Goal: Task Accomplishment & Management: Use online tool/utility

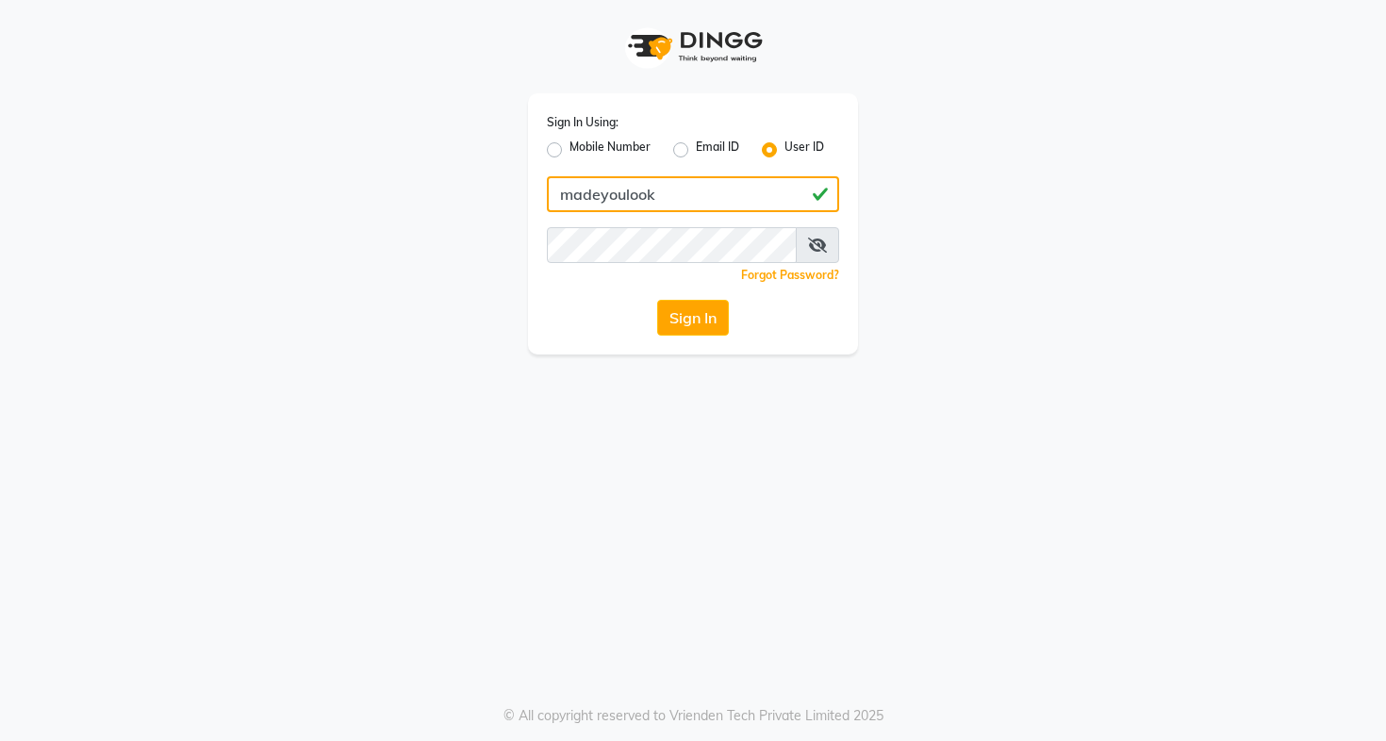
type input "madeyoulook"
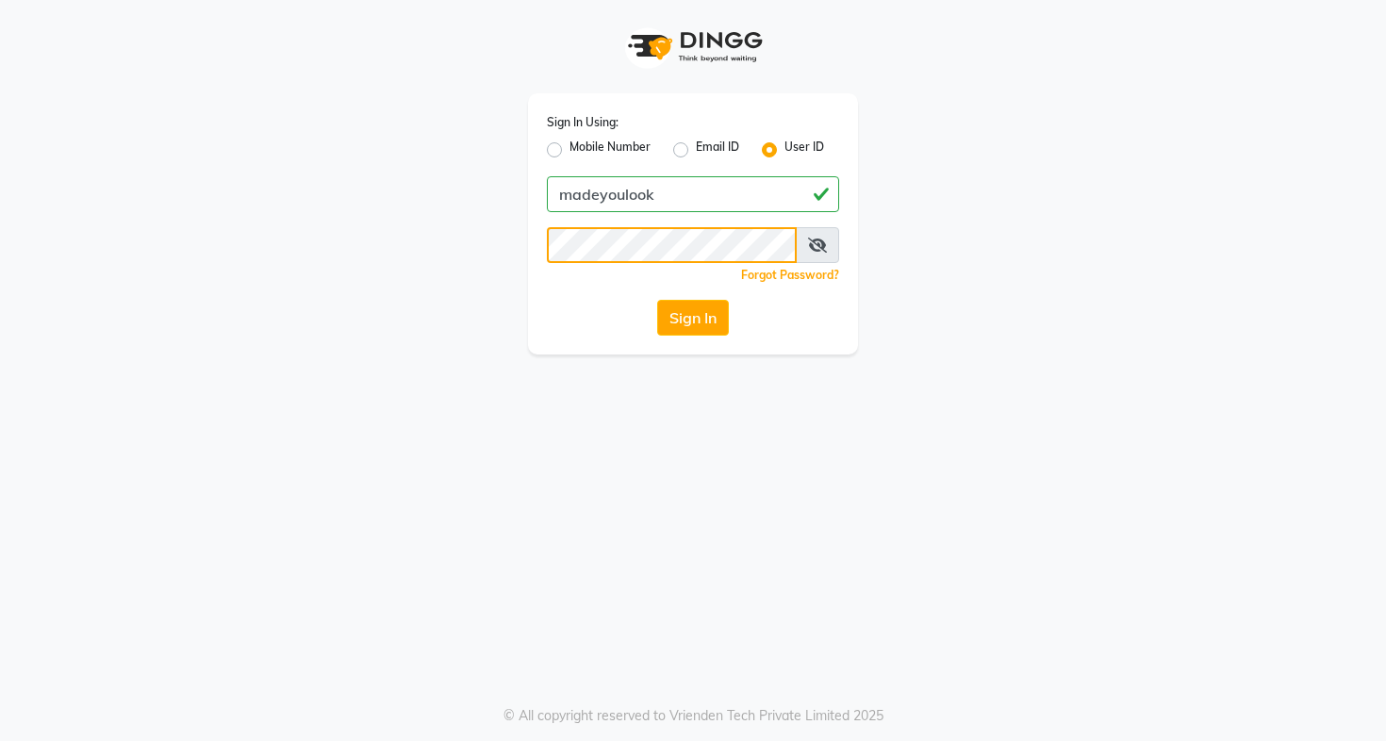
click at [692, 318] on button "Sign In" at bounding box center [693, 318] width 72 height 36
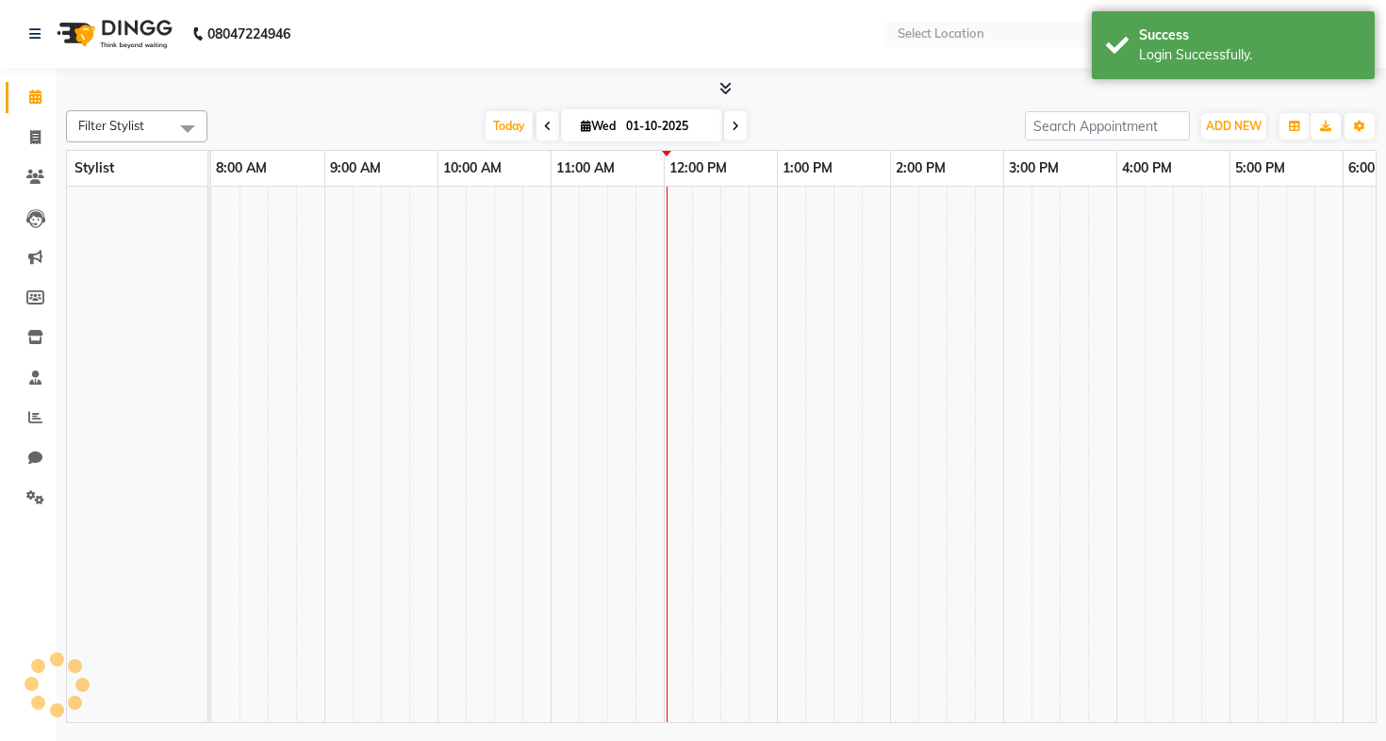
select select "en"
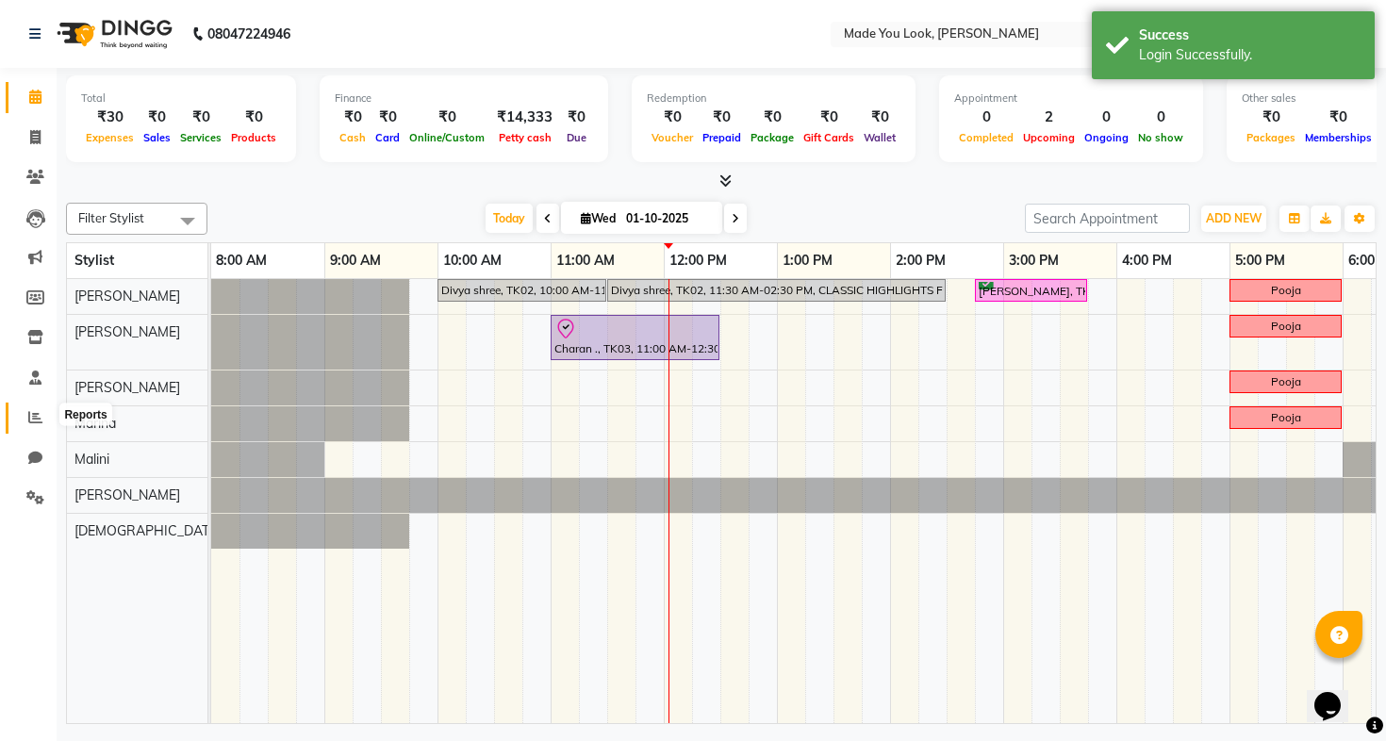
click at [35, 422] on span at bounding box center [35, 418] width 33 height 22
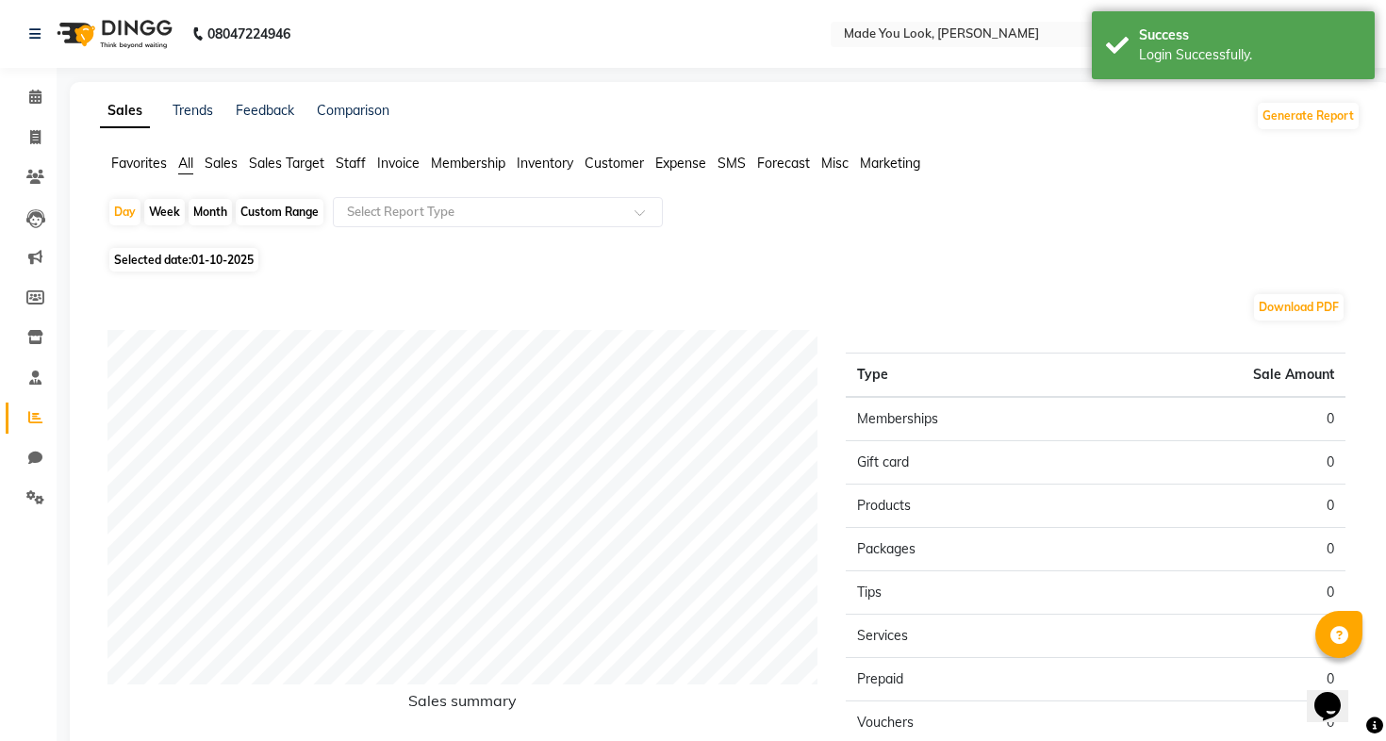
click at [224, 165] on span "Sales" at bounding box center [221, 163] width 33 height 17
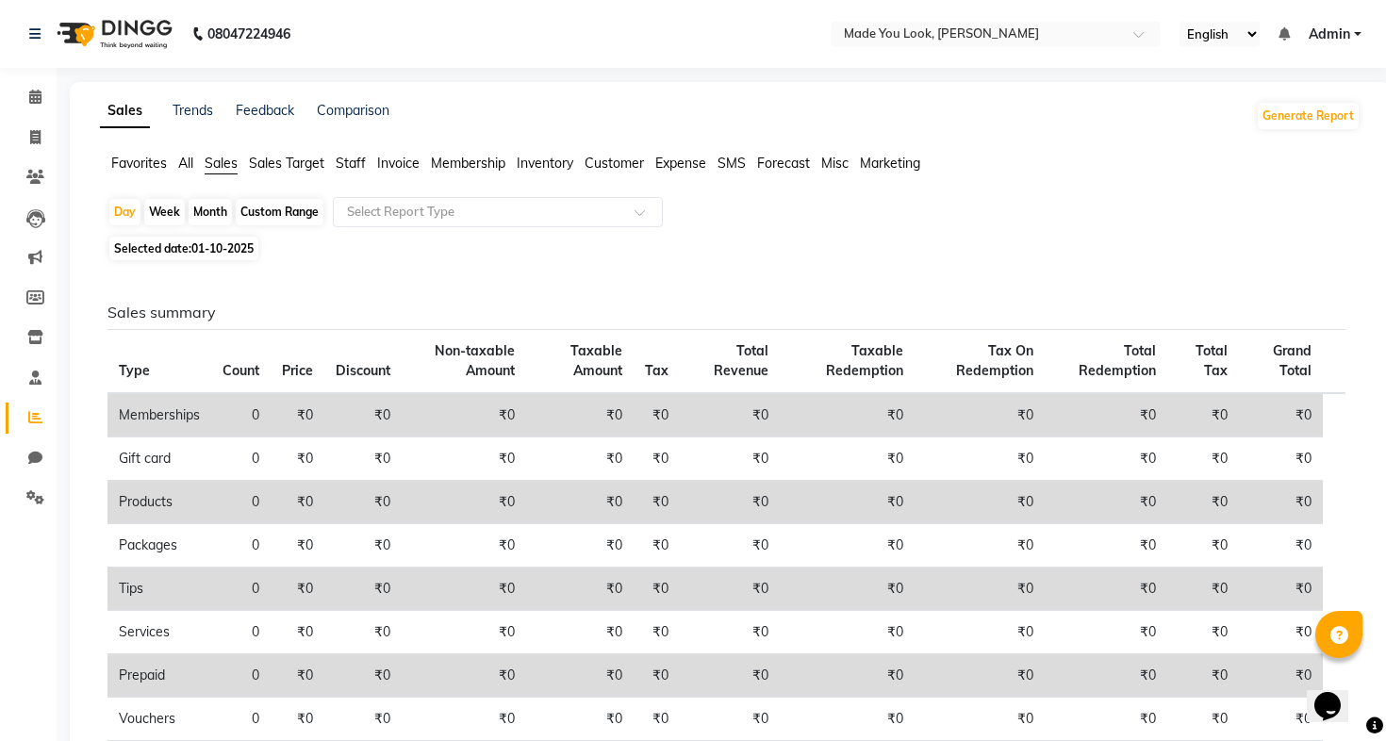
click at [384, 163] on span "Invoice" at bounding box center [398, 163] width 42 height 17
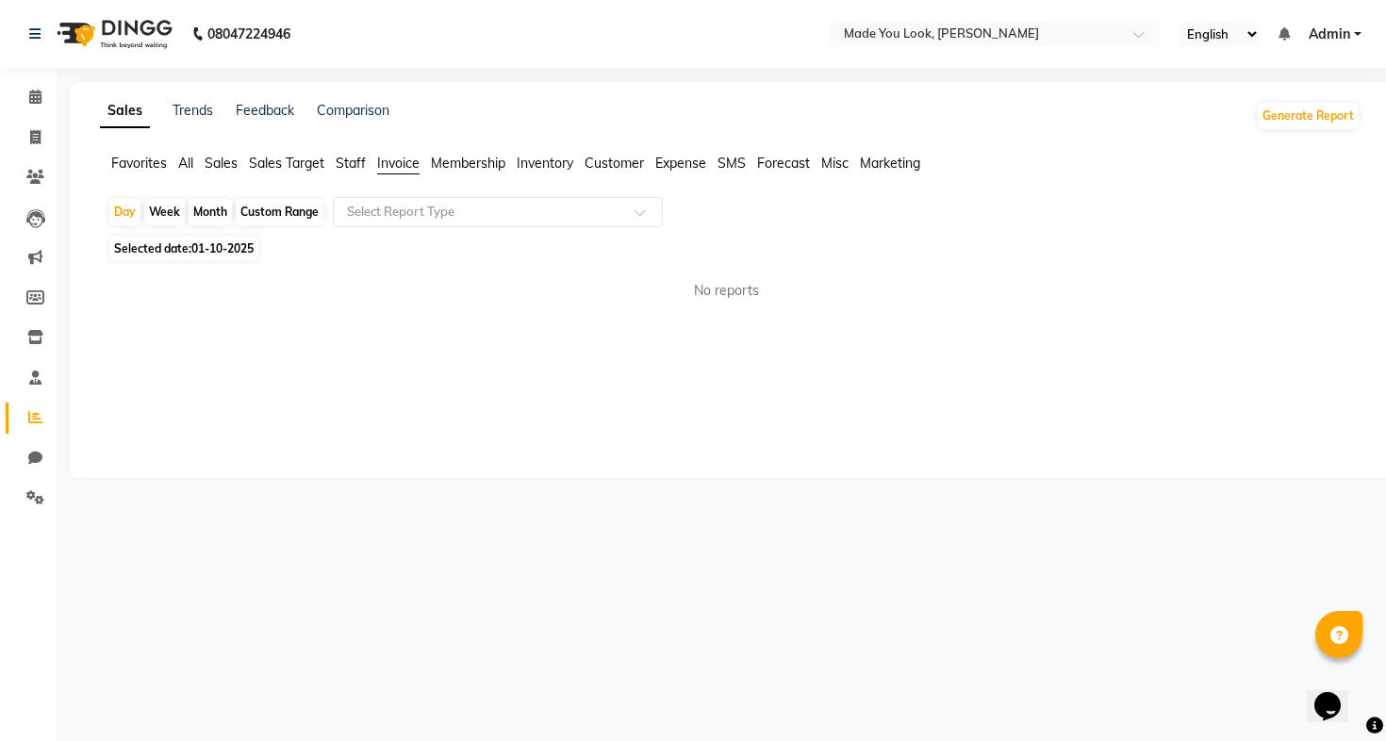
click at [291, 211] on div "Custom Range" at bounding box center [280, 212] width 88 height 26
select select "10"
select select "2025"
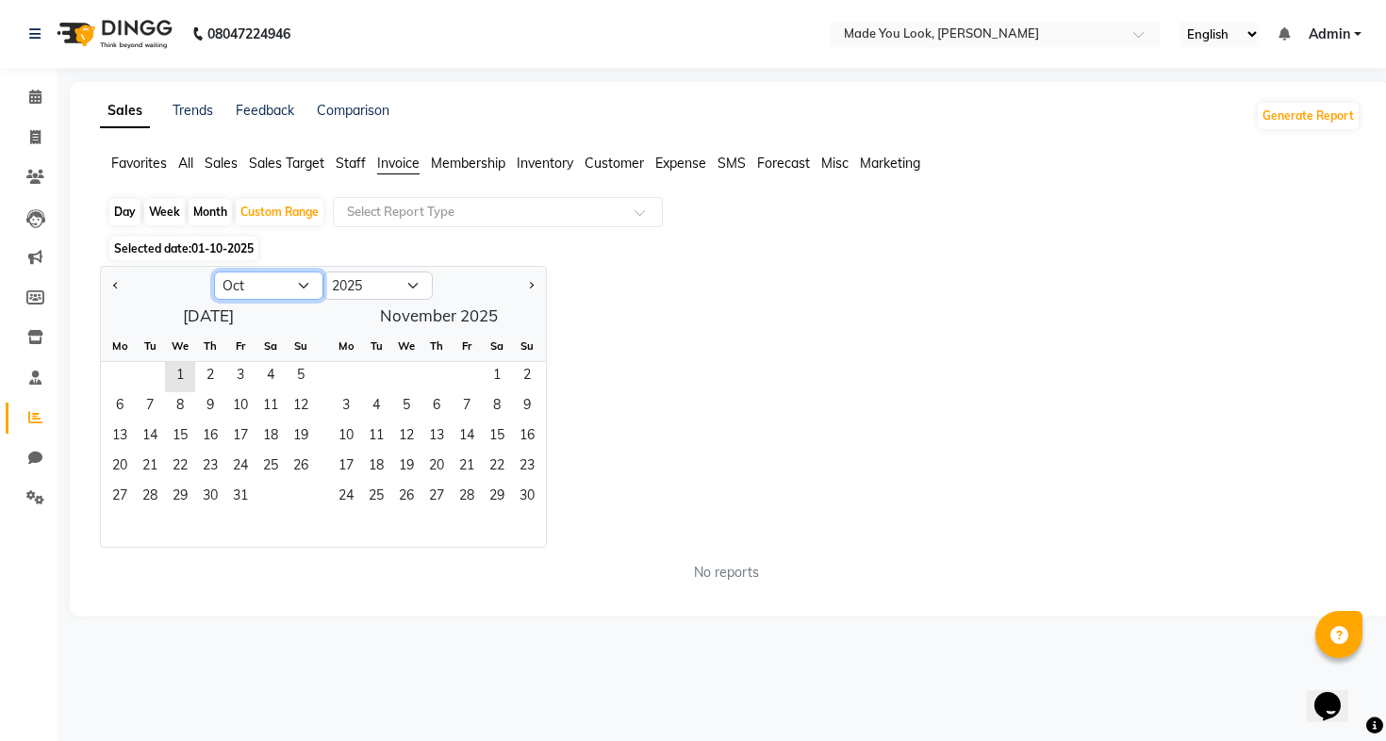
click at [286, 287] on select "Jan Feb Mar Apr May Jun [DATE] Aug Sep Oct Nov Dec" at bounding box center [268, 285] width 109 height 28
select select "9"
click at [126, 374] on span "1" at bounding box center [120, 377] width 30 height 30
click at [149, 510] on span "30" at bounding box center [150, 498] width 30 height 30
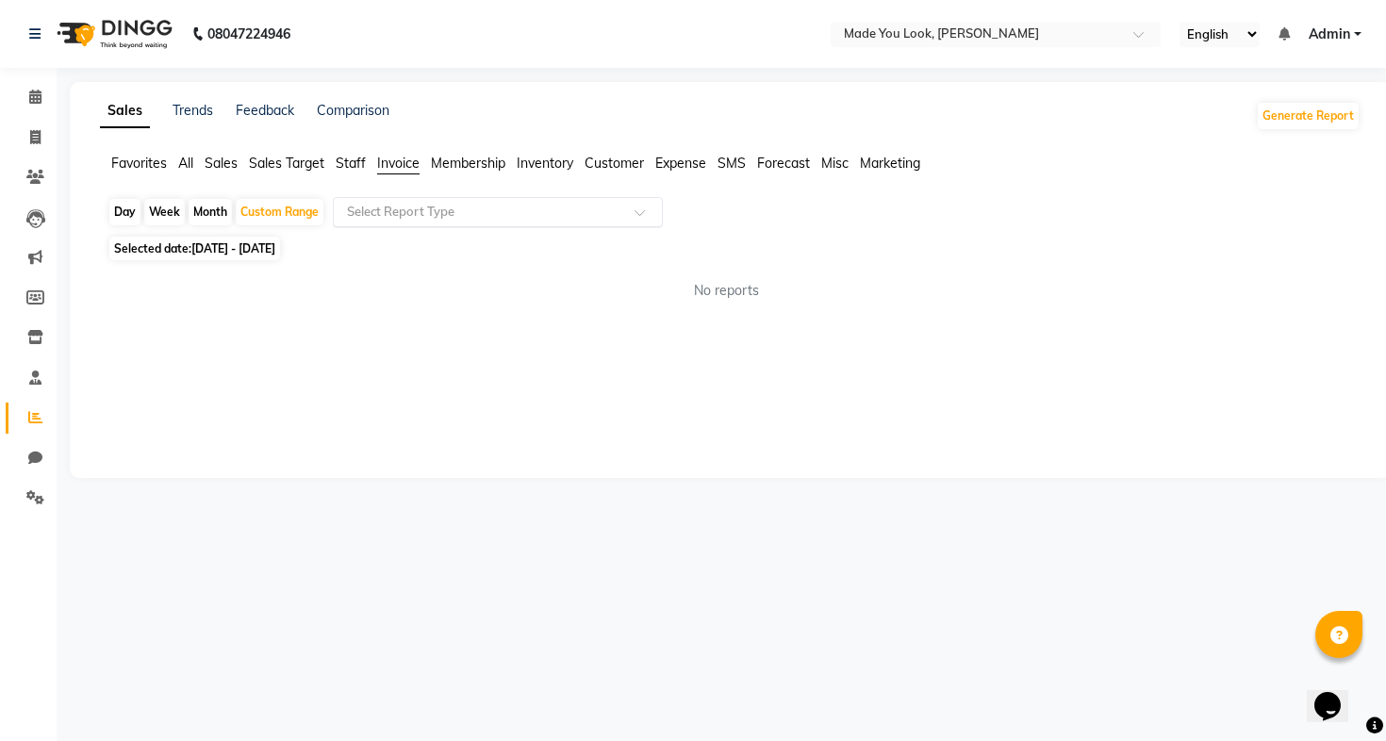
click at [412, 219] on input "text" at bounding box center [478, 212] width 271 height 19
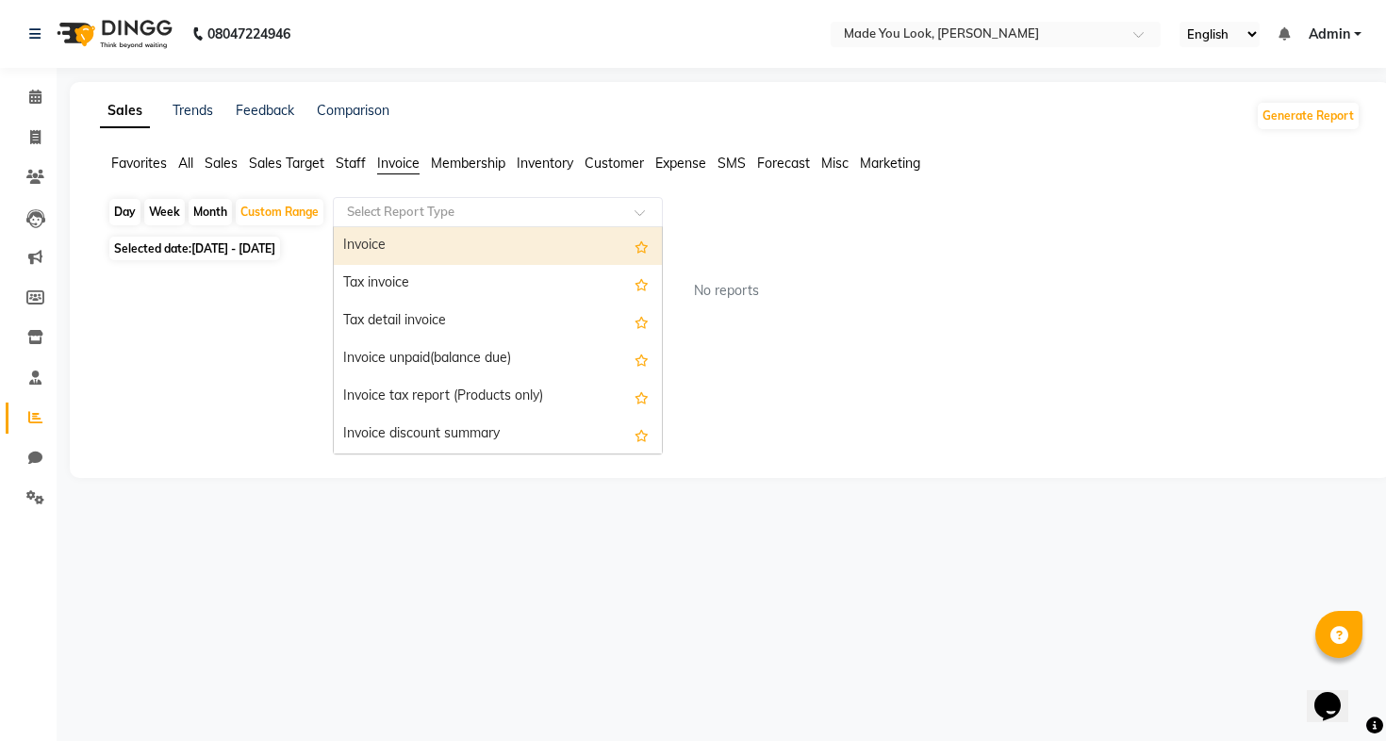
click at [412, 244] on div "Invoice" at bounding box center [498, 246] width 328 height 38
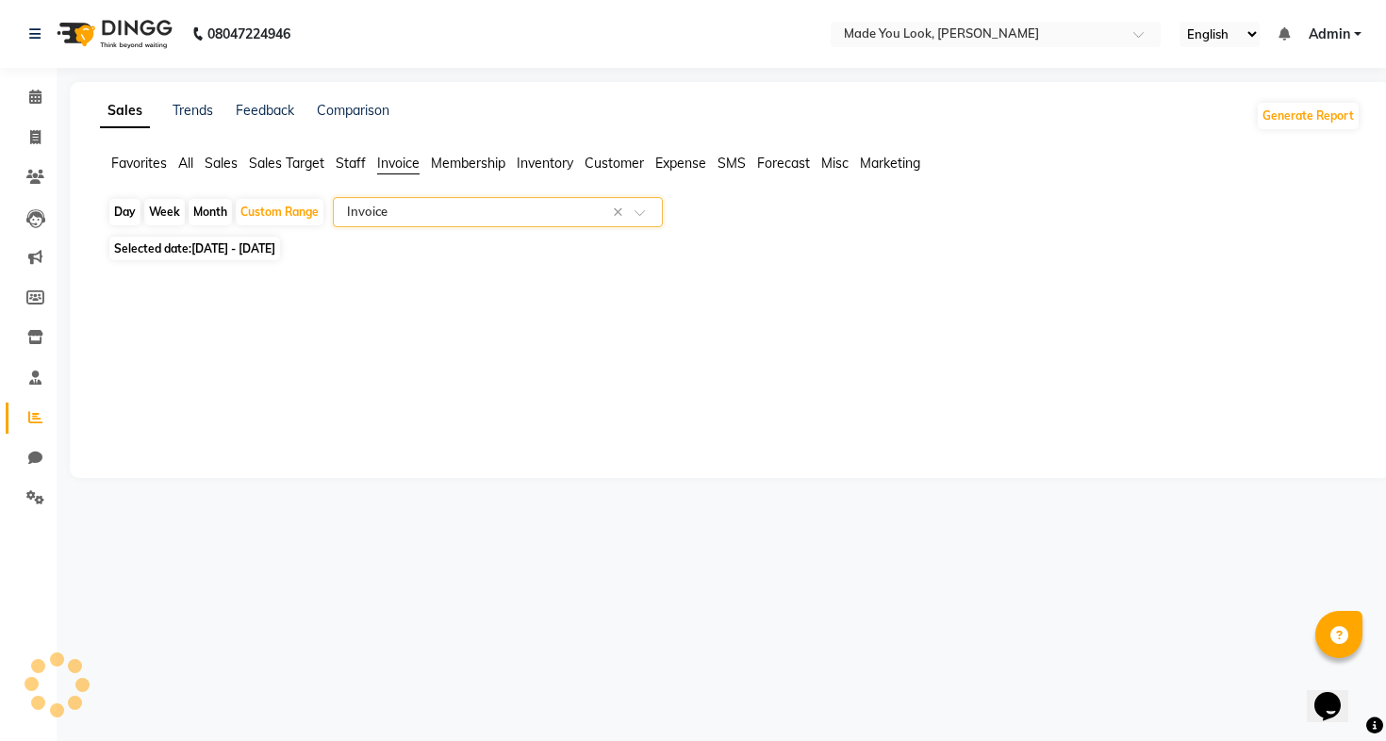
select select "full_report"
select select "csv"
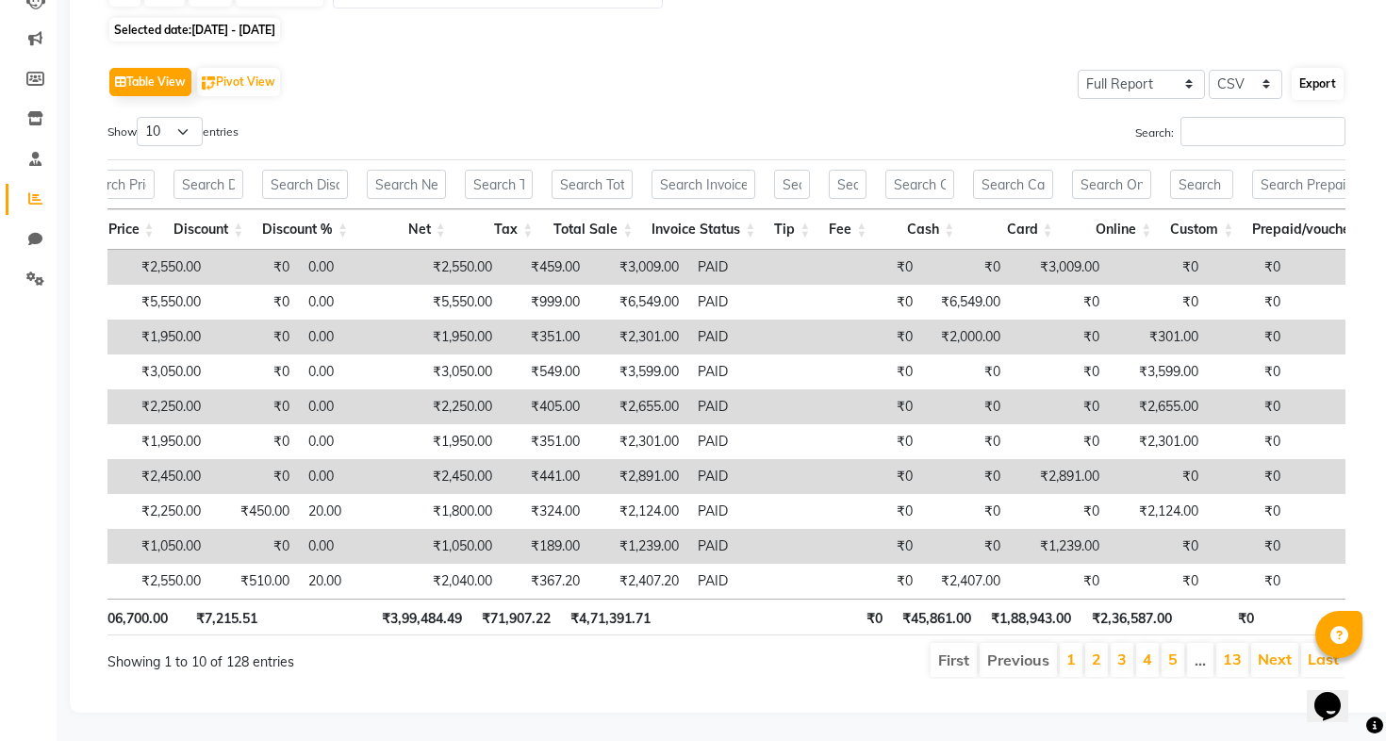
click at [1320, 86] on button "Export" at bounding box center [1317, 84] width 52 height 32
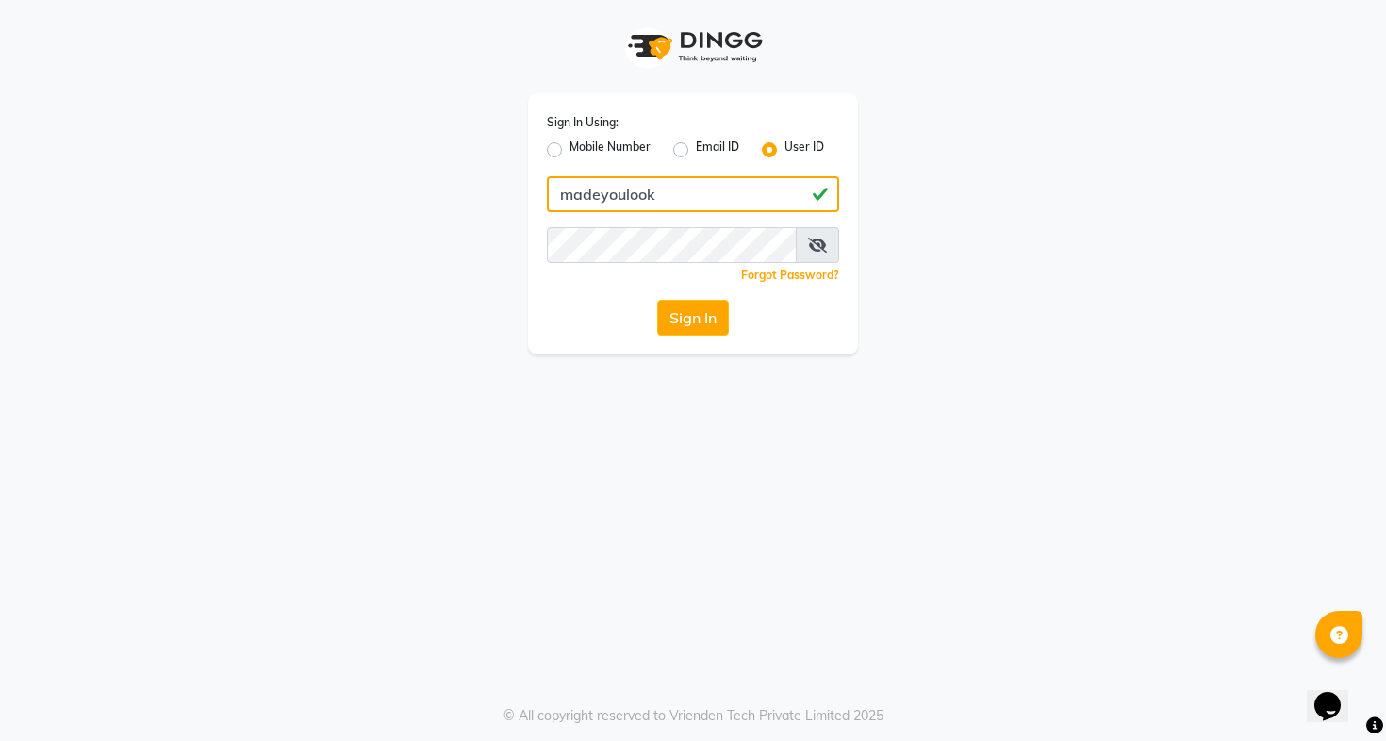
type input "madeyoulook"
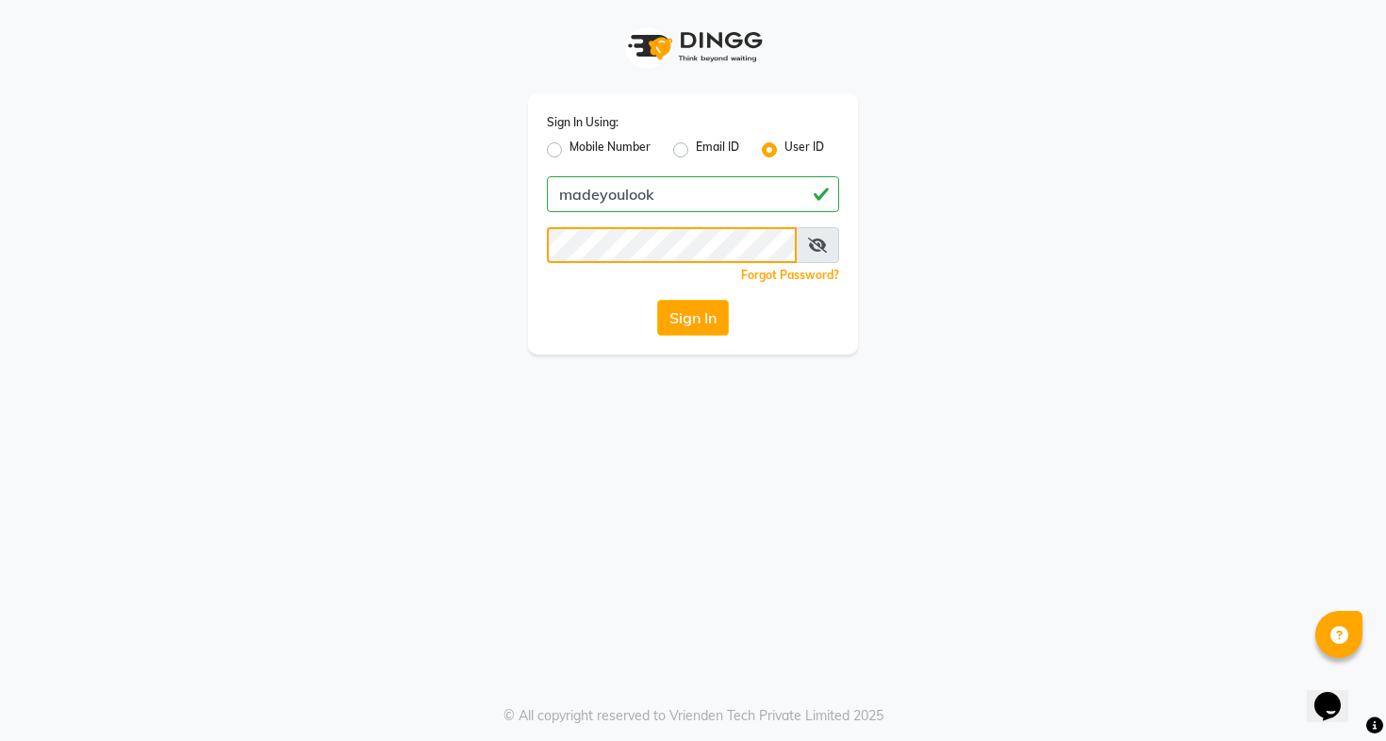
click at [692, 318] on button "Sign In" at bounding box center [693, 318] width 72 height 36
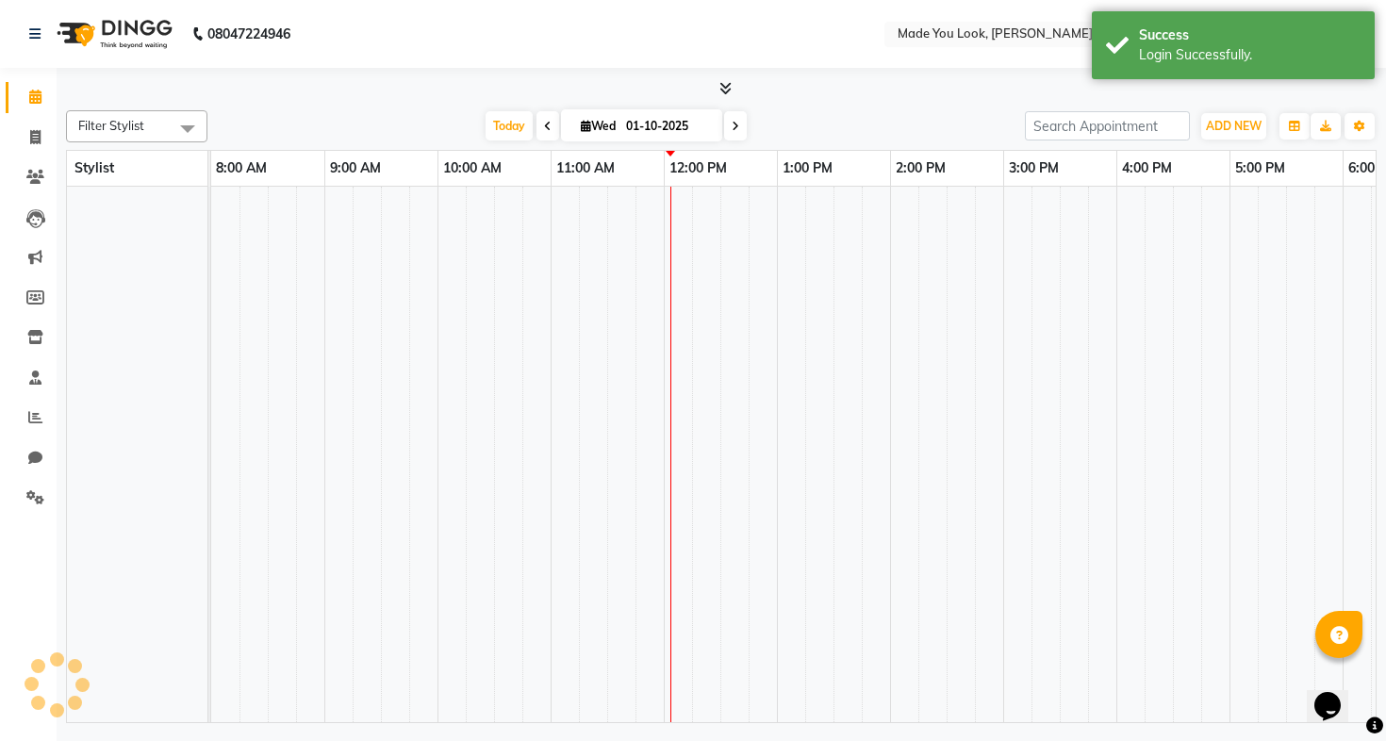
select select "en"
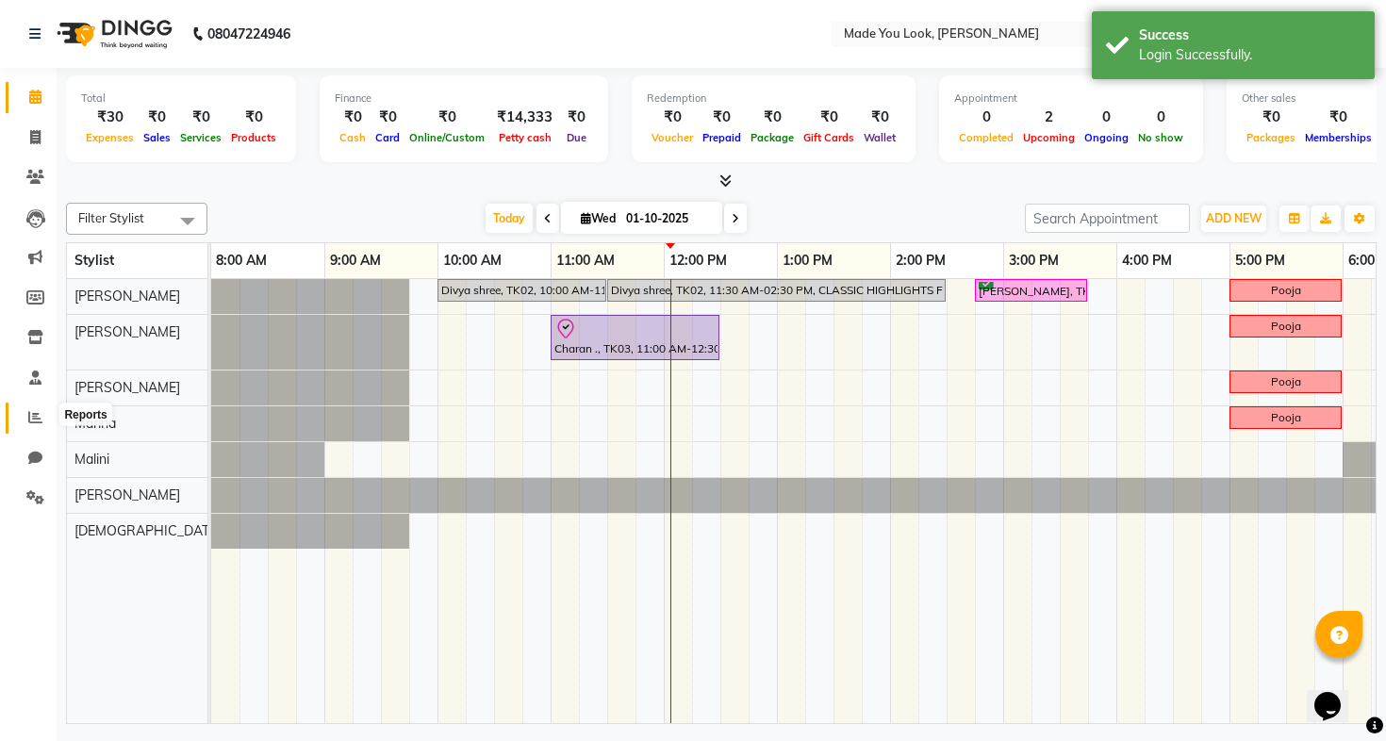
click at [38, 414] on icon at bounding box center [35, 417] width 14 height 14
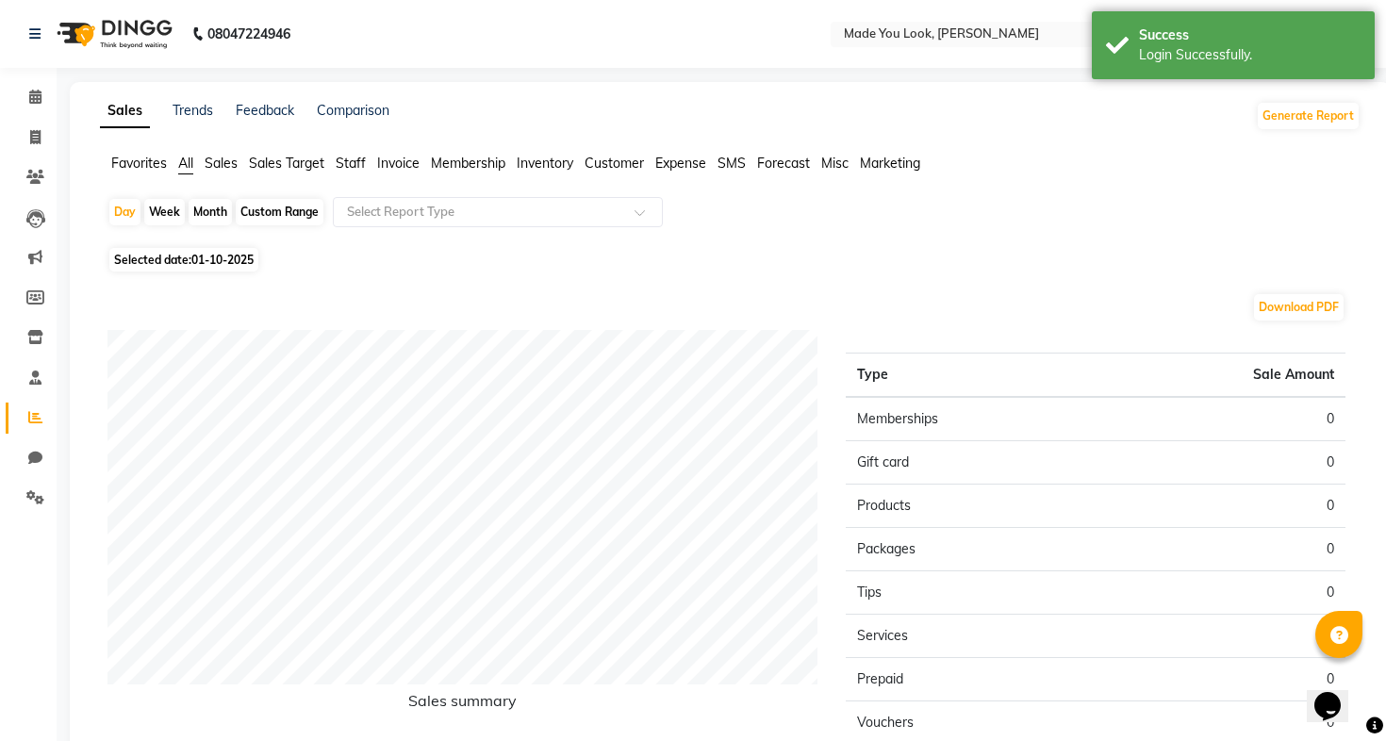
click at [389, 168] on span "Invoice" at bounding box center [398, 163] width 42 height 17
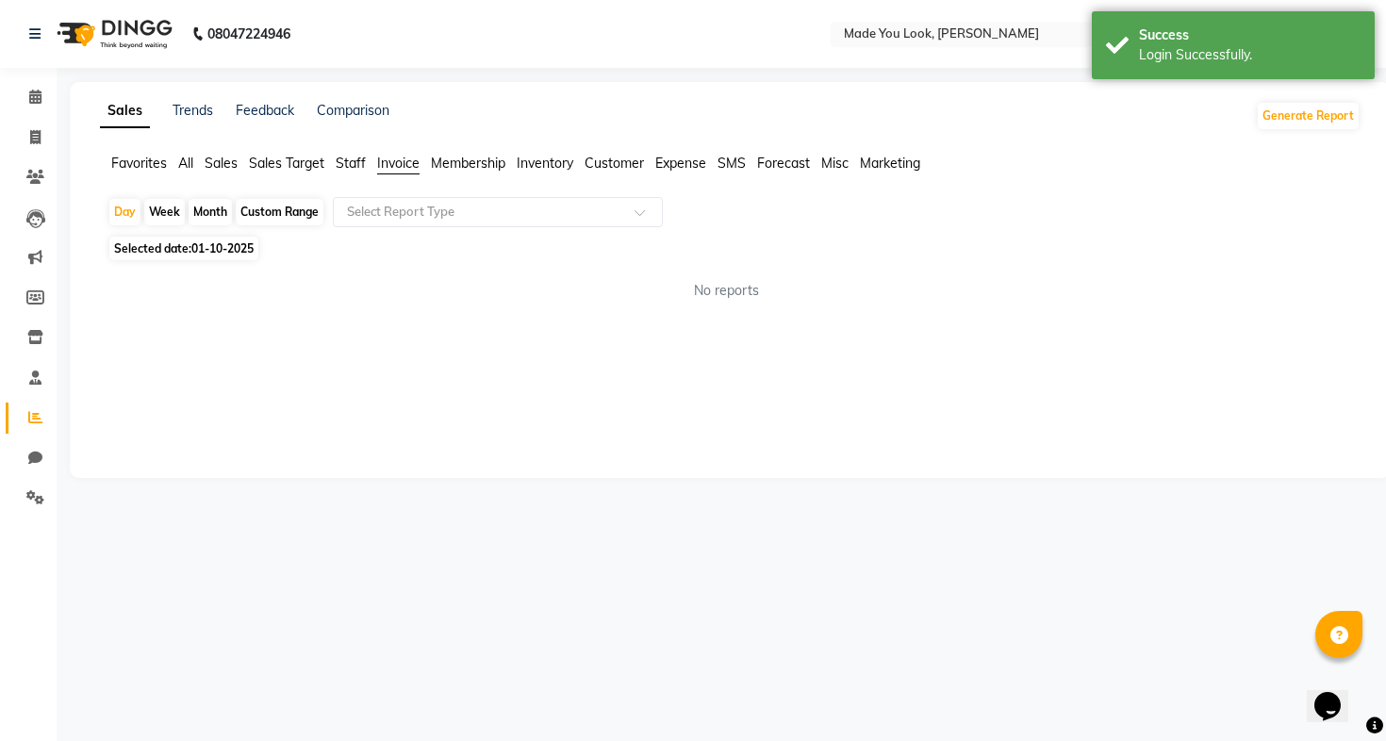
click at [286, 202] on div "Custom Range" at bounding box center [280, 212] width 88 height 26
select select "10"
select select "2025"
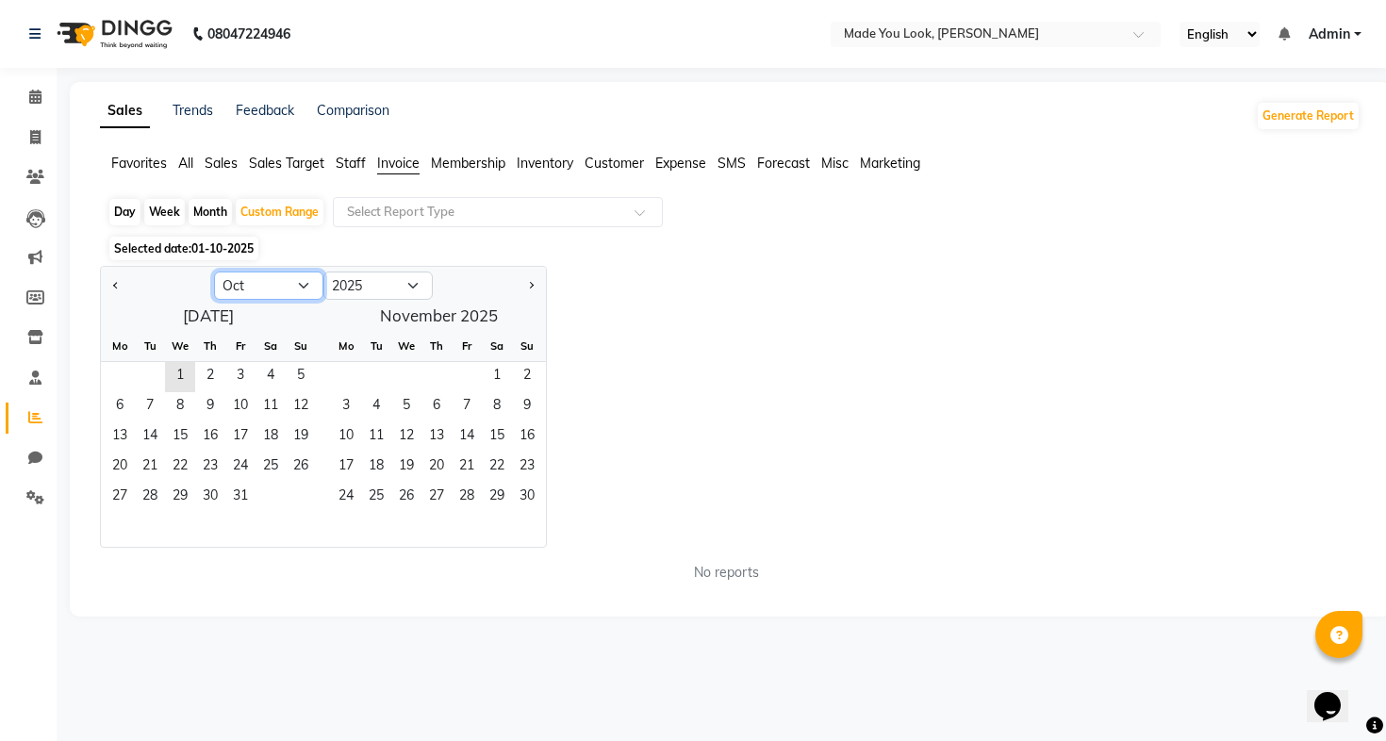
select select "9"
click at [127, 371] on span "1" at bounding box center [120, 377] width 30 height 30
click at [158, 485] on span "30" at bounding box center [150, 498] width 30 height 30
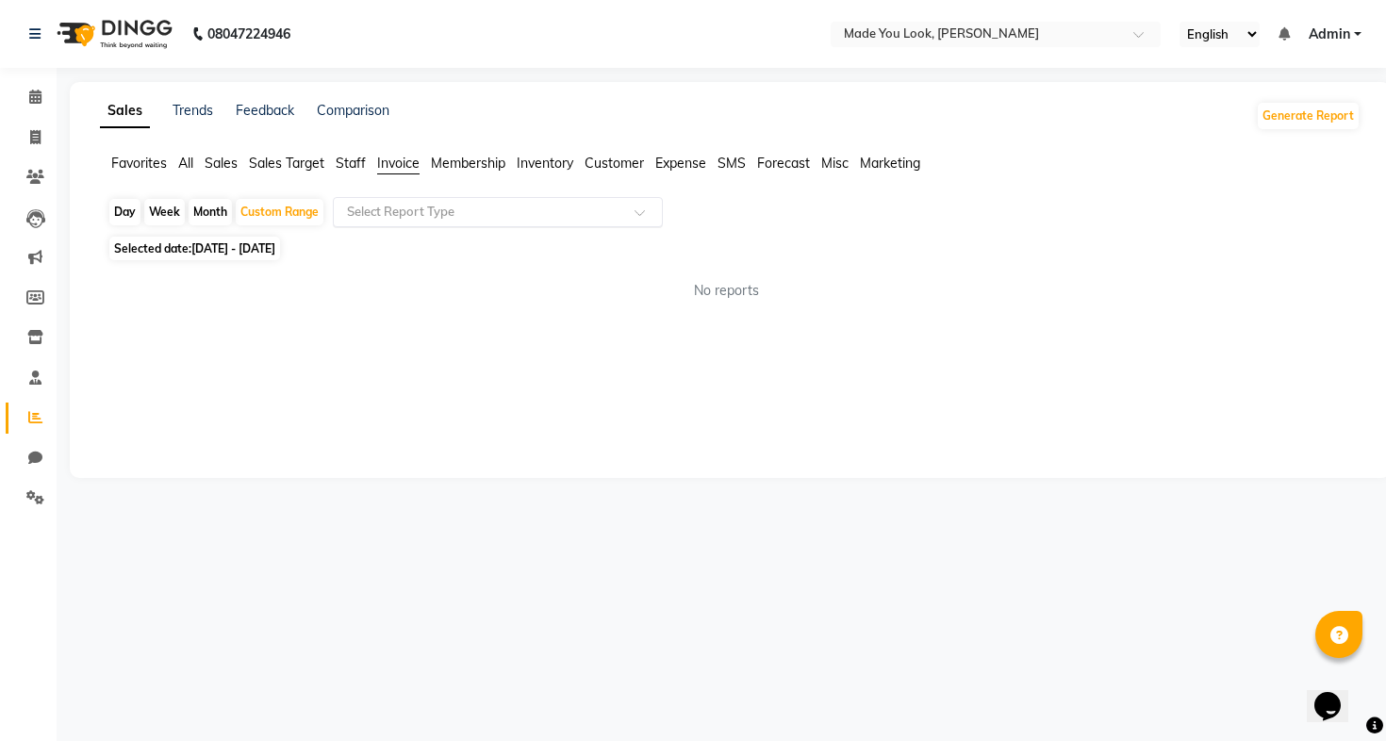
click at [426, 203] on input "text" at bounding box center [478, 212] width 271 height 19
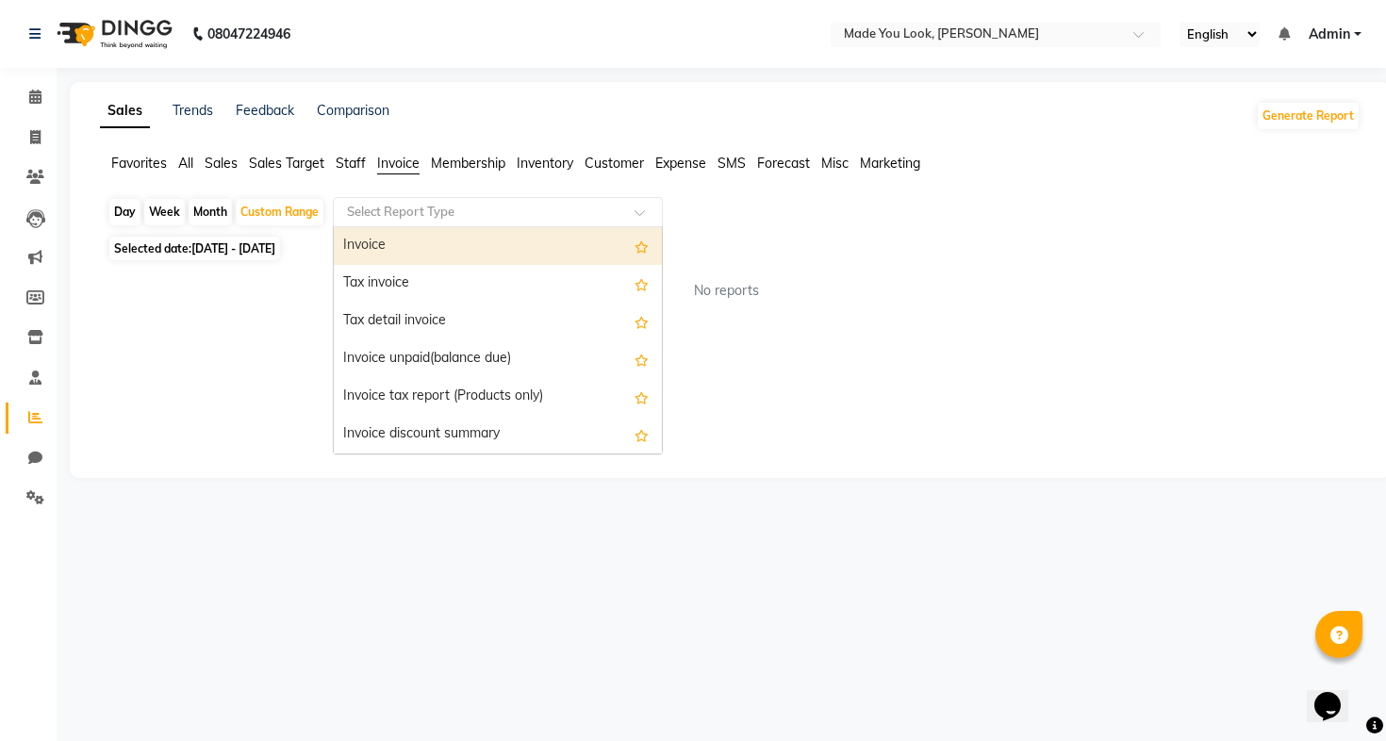
click at [426, 248] on div "Invoice" at bounding box center [498, 246] width 328 height 38
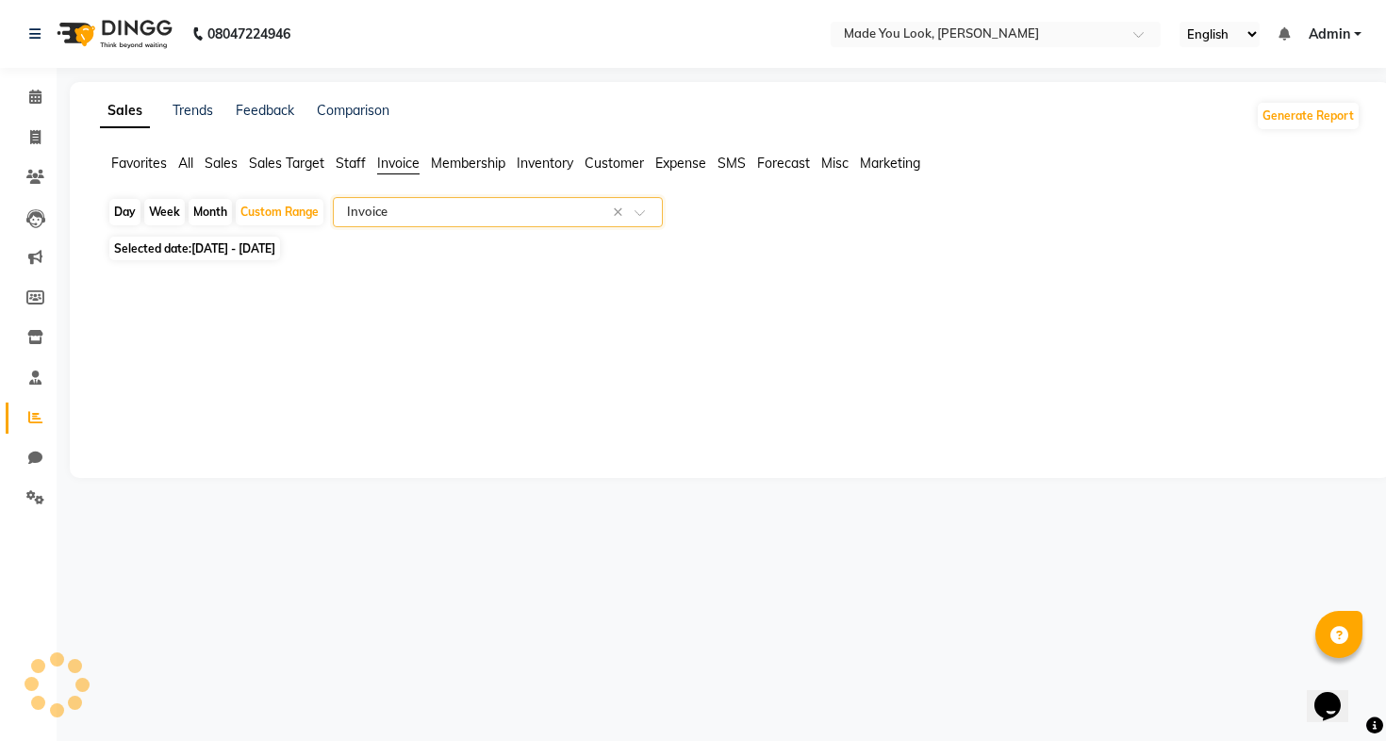
select select "full_report"
select select "csv"
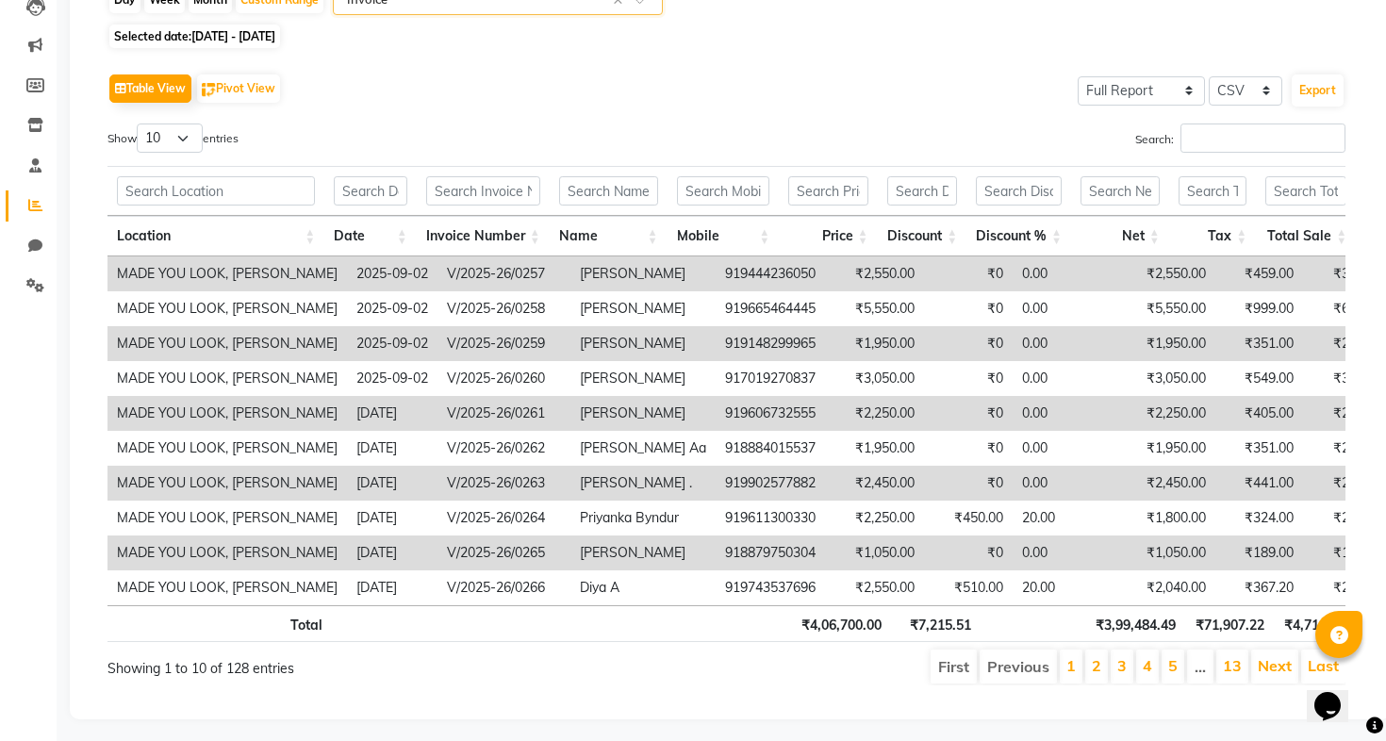
scroll to position [213, 0]
click at [1334, 86] on button "Export" at bounding box center [1317, 90] width 52 height 32
click at [1333, 92] on button "Export" at bounding box center [1317, 90] width 52 height 32
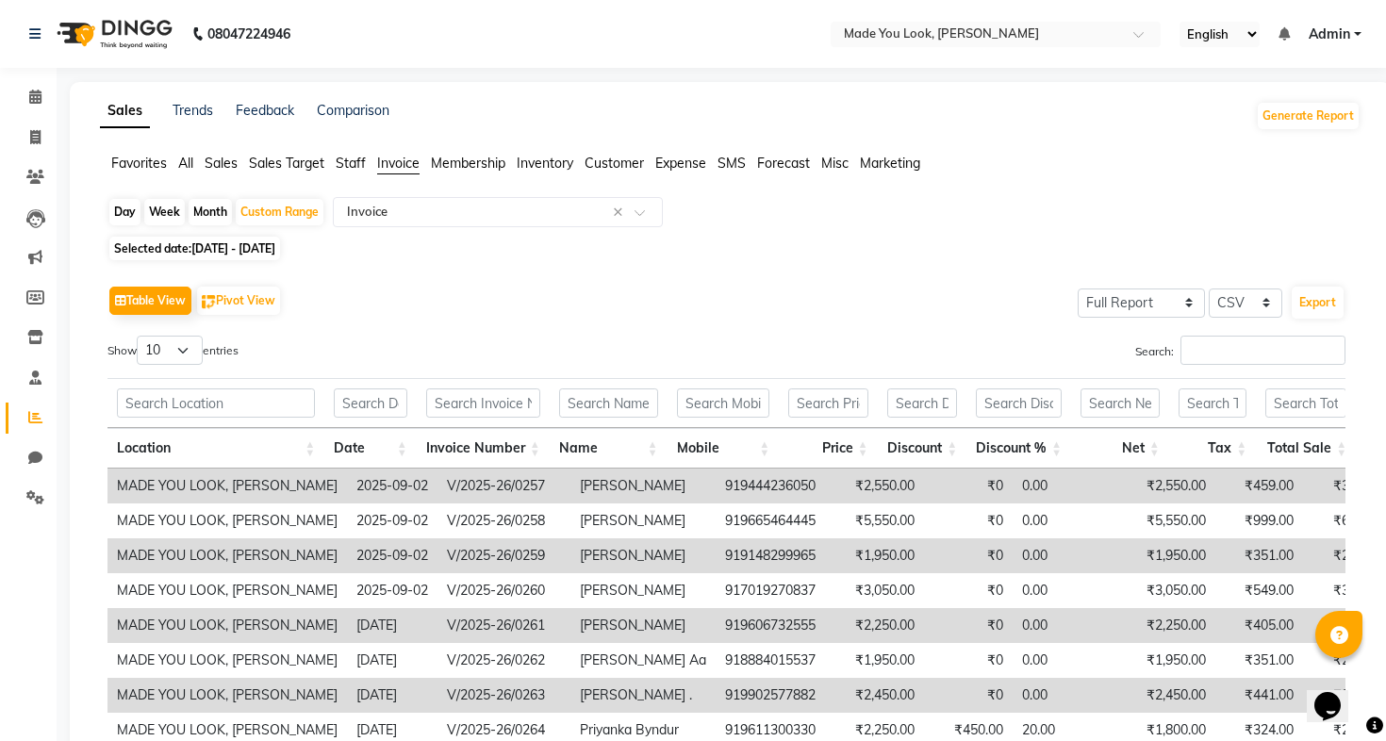
scroll to position [0, 0]
click at [1336, 34] on span "Admin" at bounding box center [1328, 35] width 41 height 20
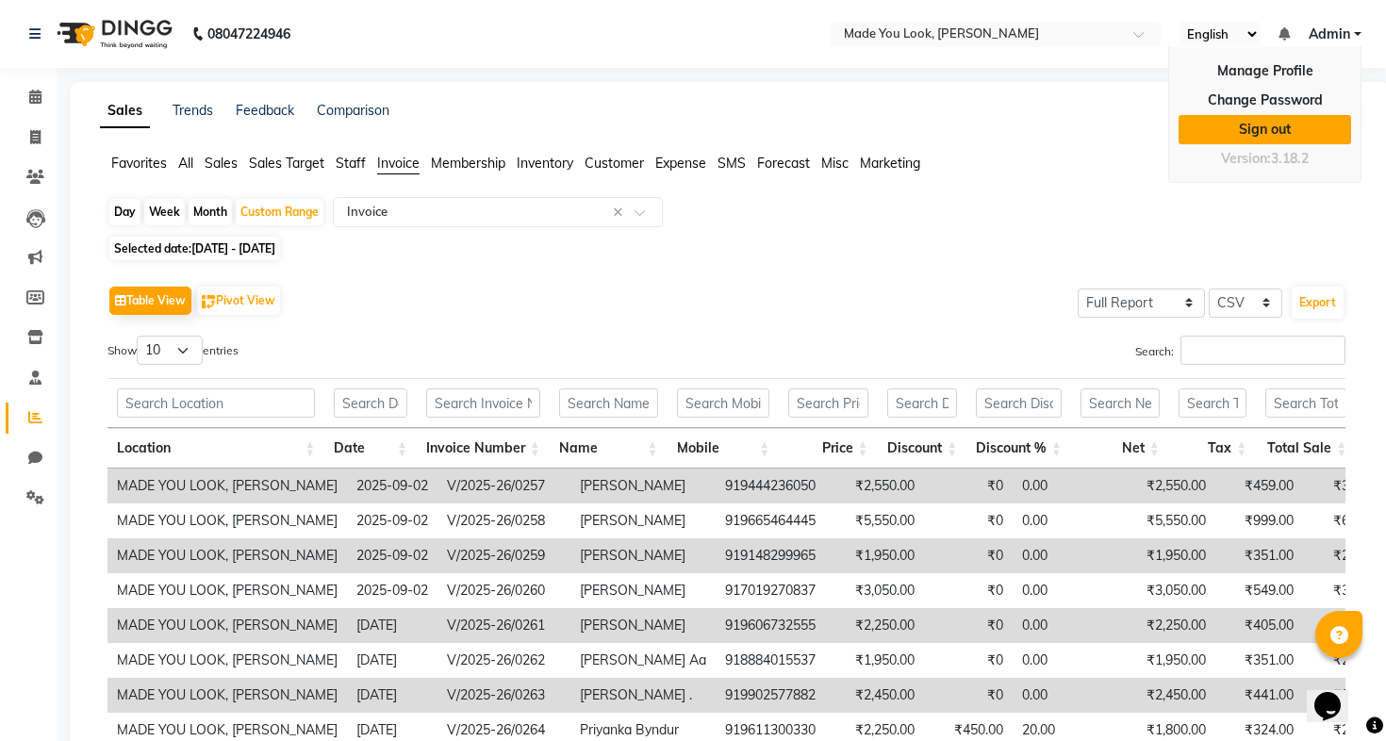
click at [1280, 137] on link "Sign out" at bounding box center [1264, 129] width 172 height 29
